Goal: Task Accomplishment & Management: Complete application form

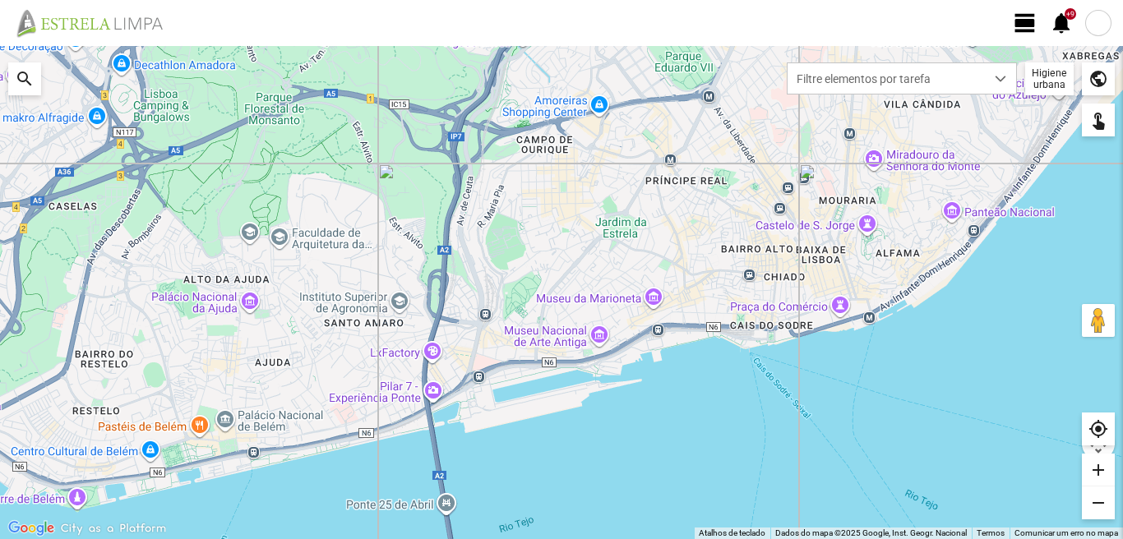
click at [1096, 18] on div at bounding box center [1098, 23] width 26 height 26
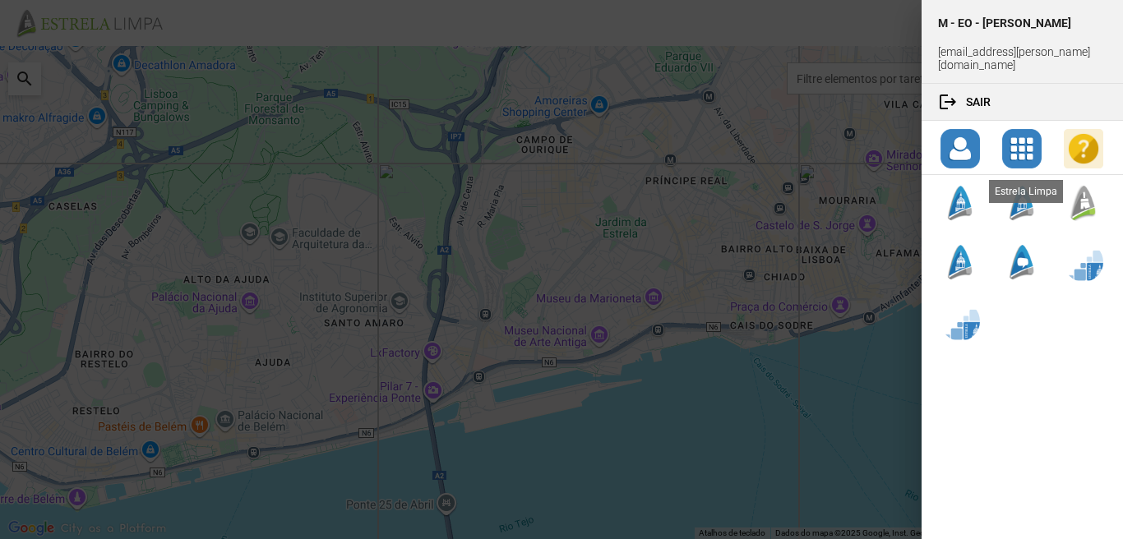
click at [1083, 196] on div at bounding box center [1083, 202] width 39 height 39
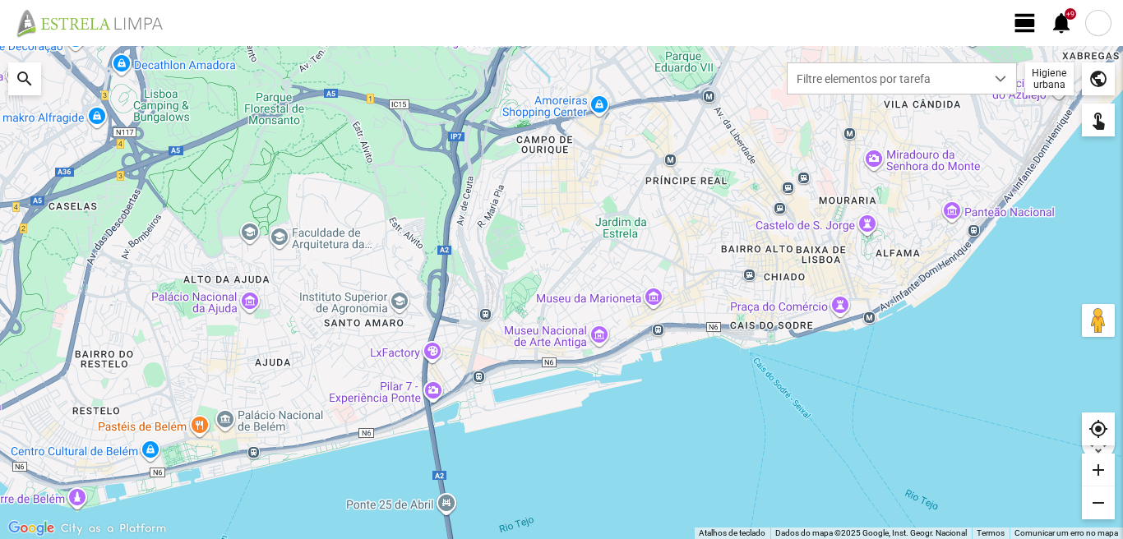
click at [1016, 23] on span "view_day" at bounding box center [1025, 23] width 25 height 25
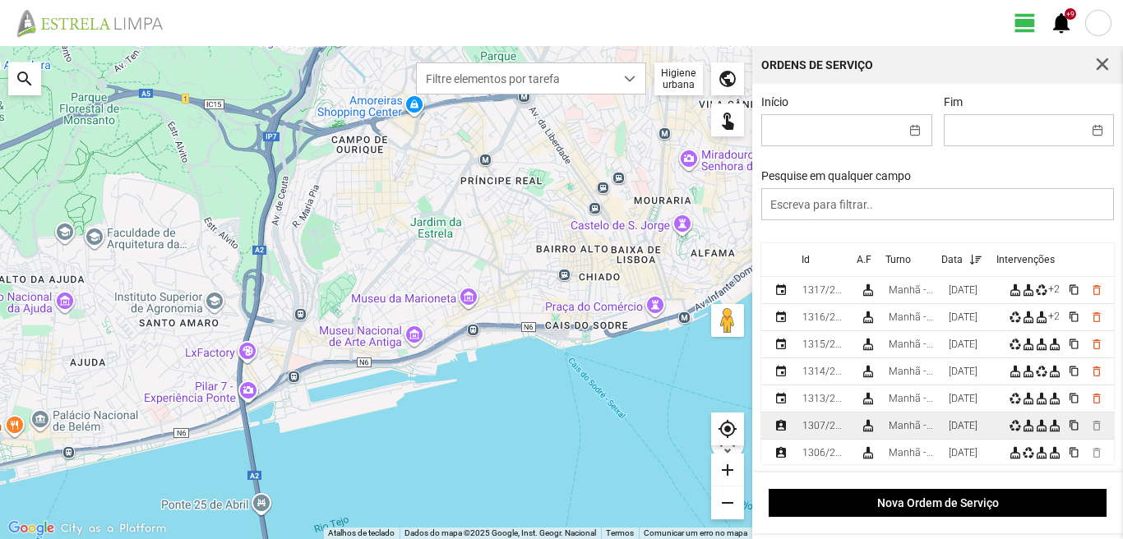
click at [914, 424] on div "Manhã - HU 1" at bounding box center [912, 426] width 47 height 12
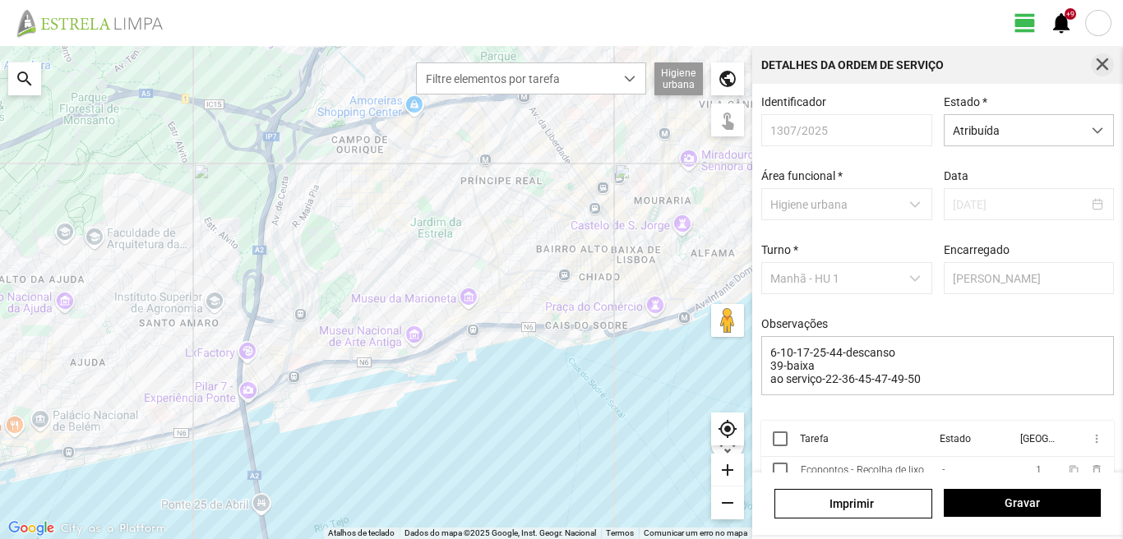
click at [1096, 57] on button "button" at bounding box center [1102, 64] width 23 height 23
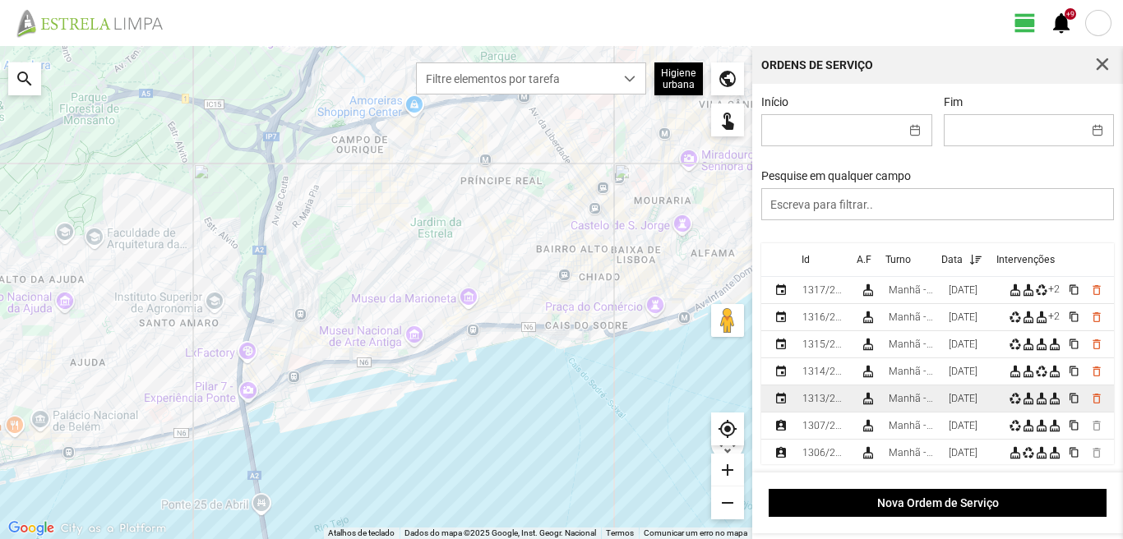
click at [948, 402] on td "[DATE]" at bounding box center [972, 399] width 60 height 27
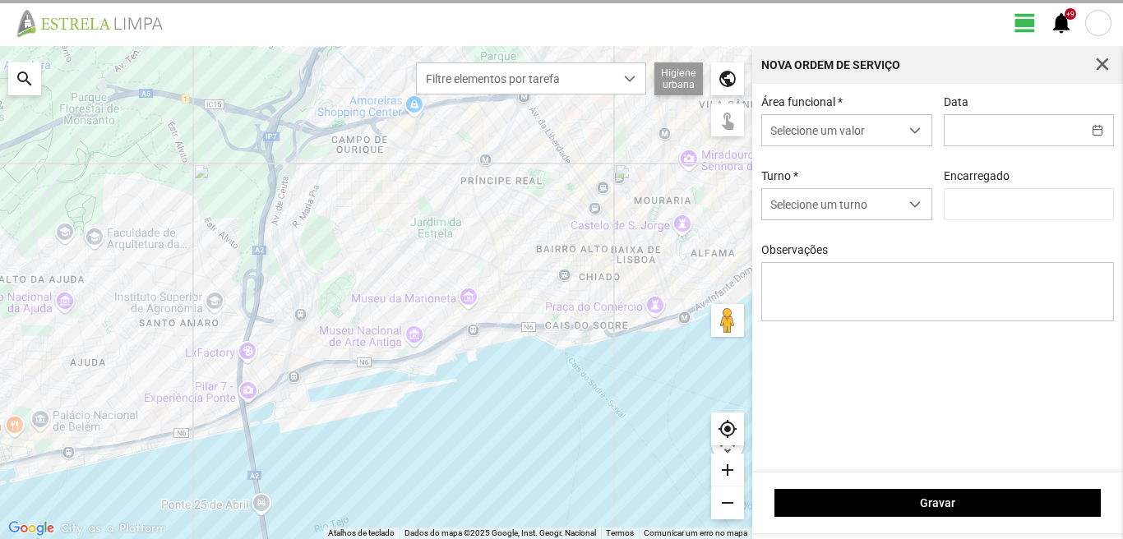
type input "[DATE]"
type textarea "6-10-17-25-39-44-descanso ao serviço-22-36-45-47-49-50"
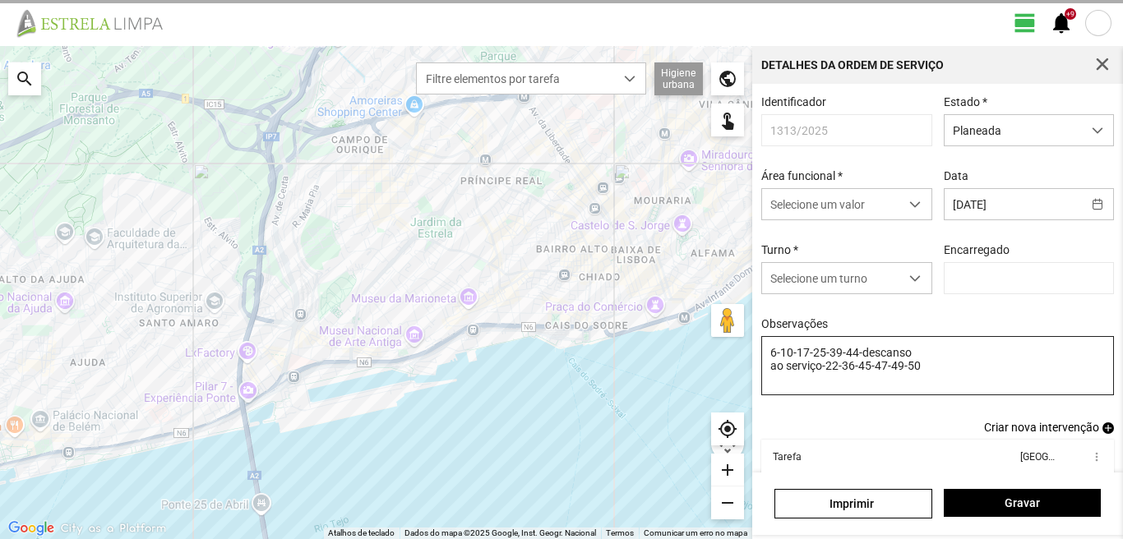
type input "[PERSON_NAME]"
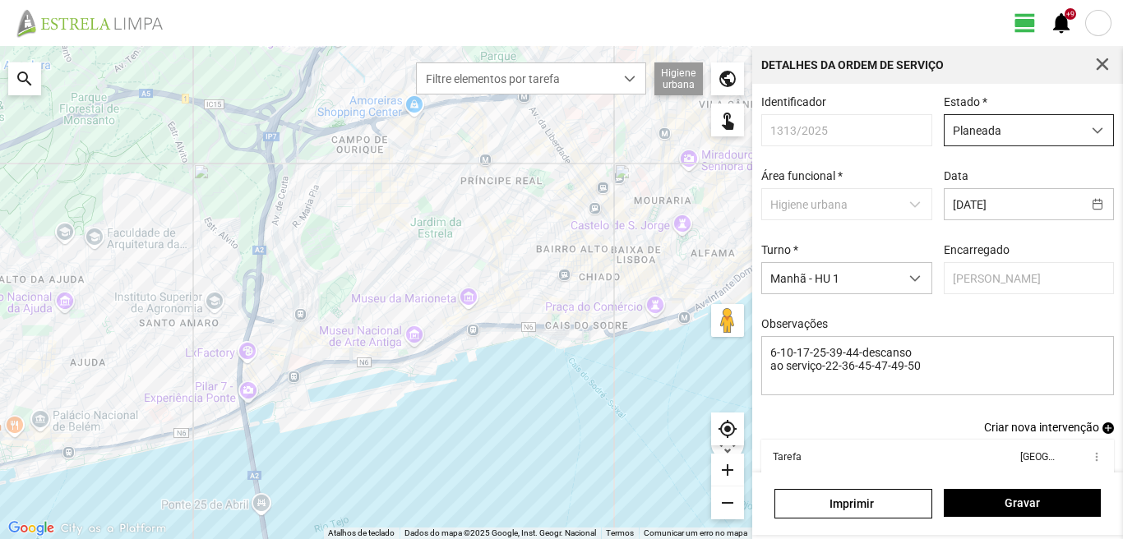
click at [1016, 124] on span "Planeada" at bounding box center [1012, 130] width 137 height 30
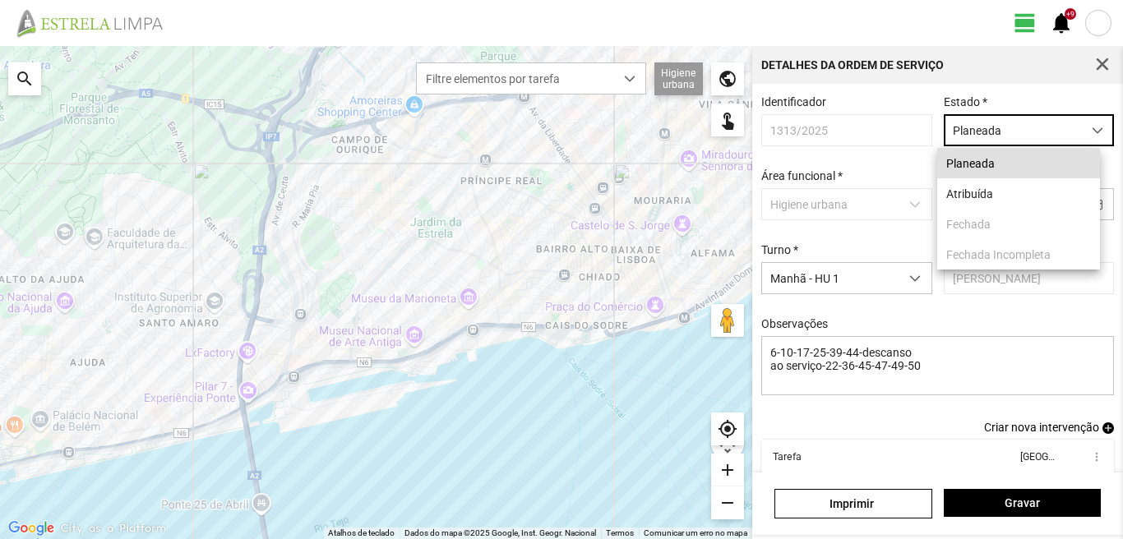
scroll to position [9, 73]
click at [988, 196] on li "Atribuída" at bounding box center [1018, 193] width 163 height 30
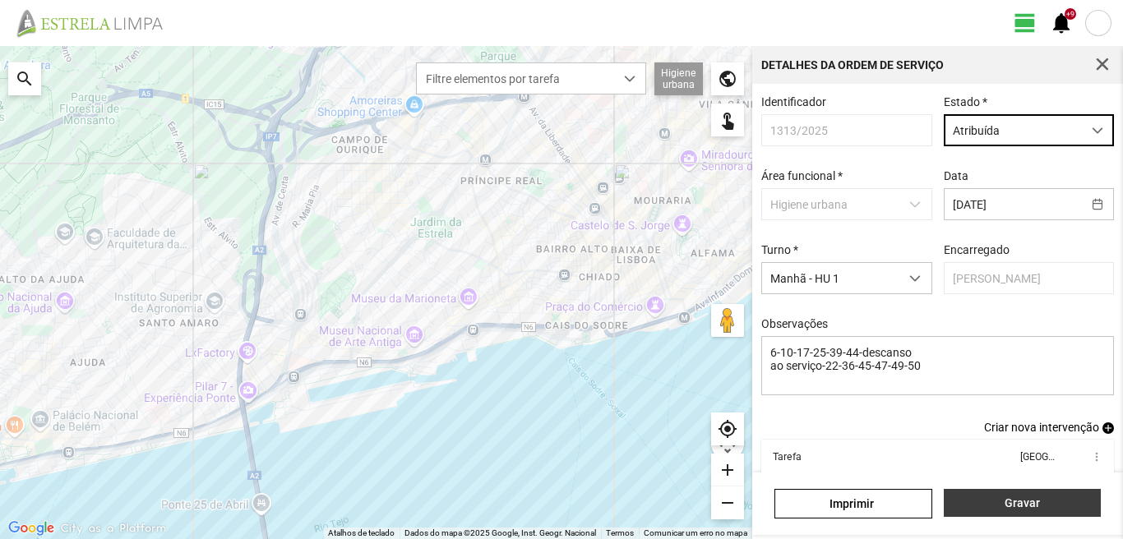
click at [977, 504] on span "Gravar" at bounding box center [1022, 502] width 140 height 13
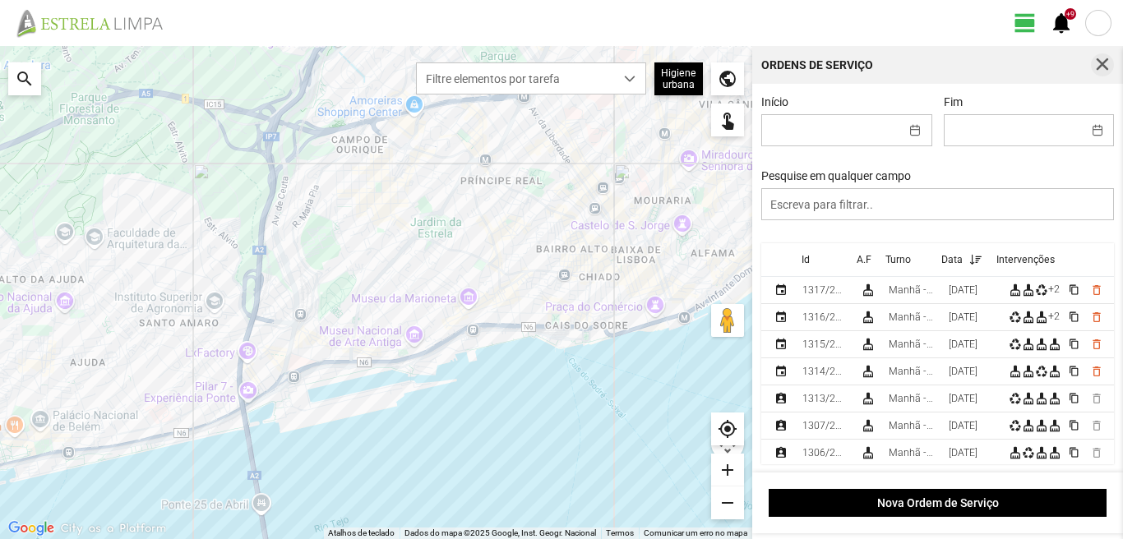
click at [1102, 61] on span "button" at bounding box center [1102, 65] width 15 height 15
